Goal: Task Accomplishment & Management: Use online tool/utility

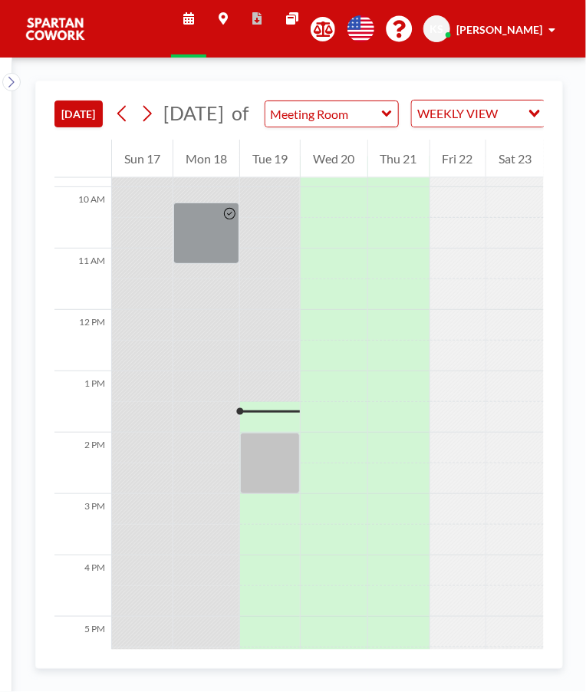
scroll to position [605, 0]
click at [225, 257] on div at bounding box center [230, 233] width 18 height 60
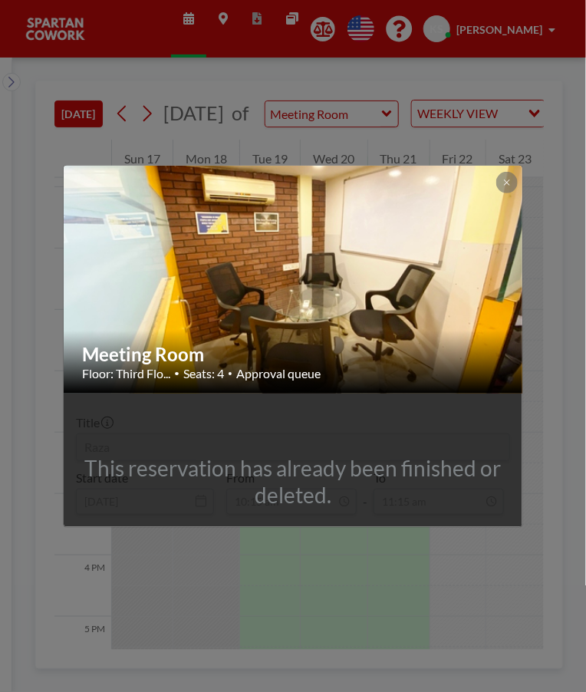
click at [401, 256] on img at bounding box center [294, 279] width 460 height 345
click at [420, 275] on img at bounding box center [294, 279] width 460 height 345
click at [507, 182] on icon at bounding box center [506, 182] width 5 height 5
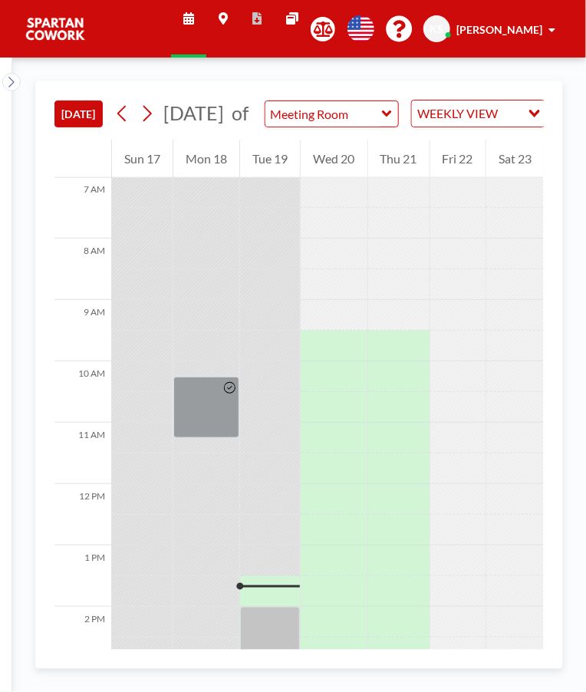
scroll to position [430, 0]
click at [218, 433] on div at bounding box center [206, 407] width 66 height 61
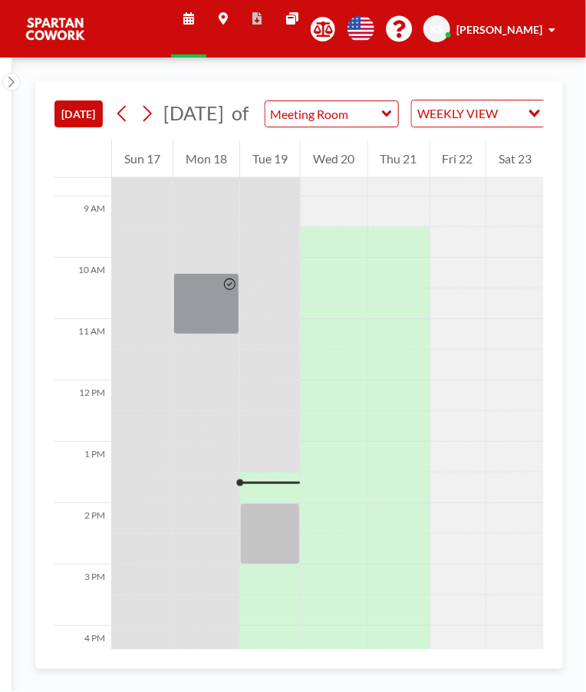
scroll to position [532, 0]
click at [269, 560] on div at bounding box center [270, 536] width 60 height 61
